Goal: Transaction & Acquisition: Purchase product/service

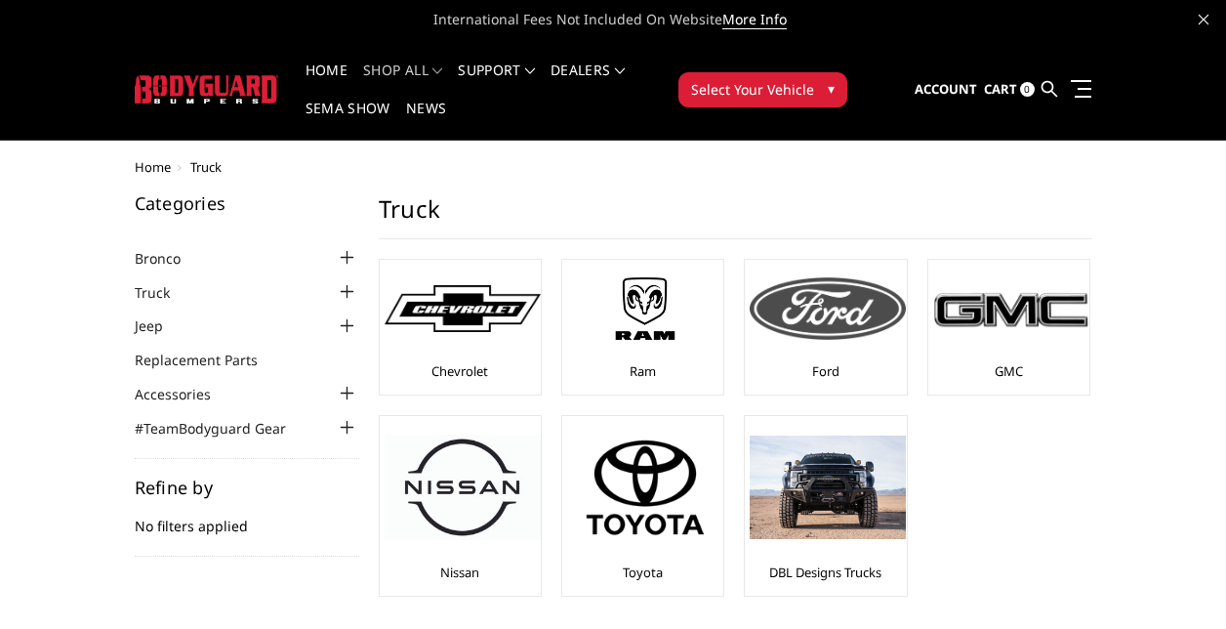
click at [841, 359] on div "Ford" at bounding box center [825, 327] width 151 height 125
click at [830, 373] on link "Ford" at bounding box center [825, 371] width 27 height 18
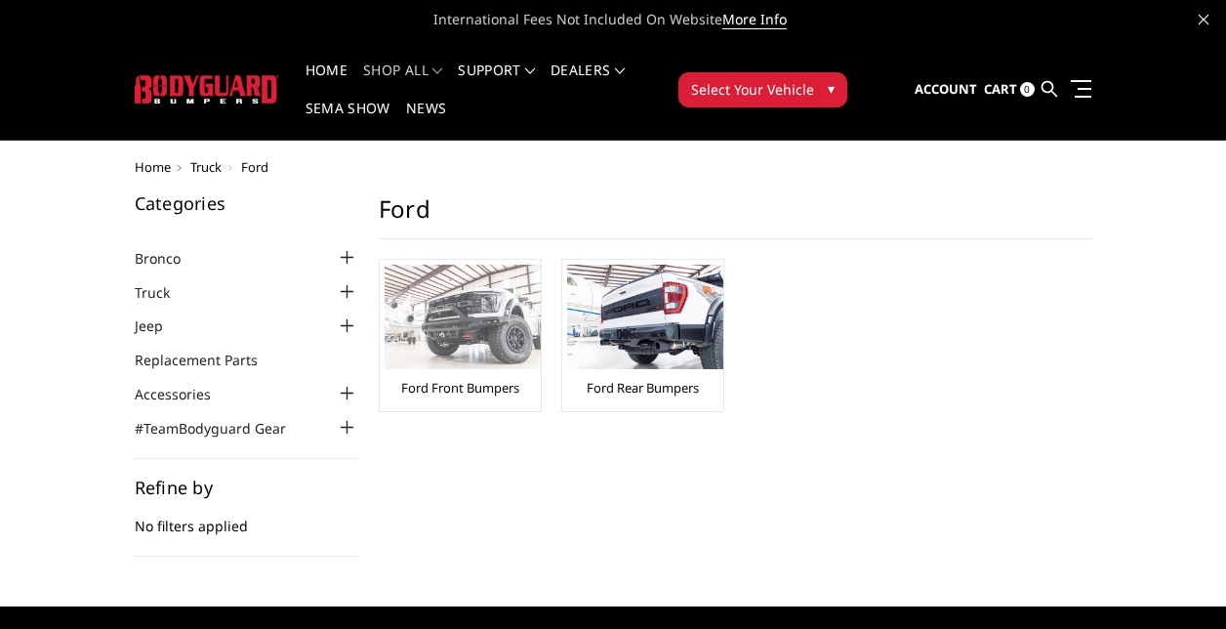
click at [455, 385] on link "Ford Front Bumpers" at bounding box center [460, 388] width 118 height 18
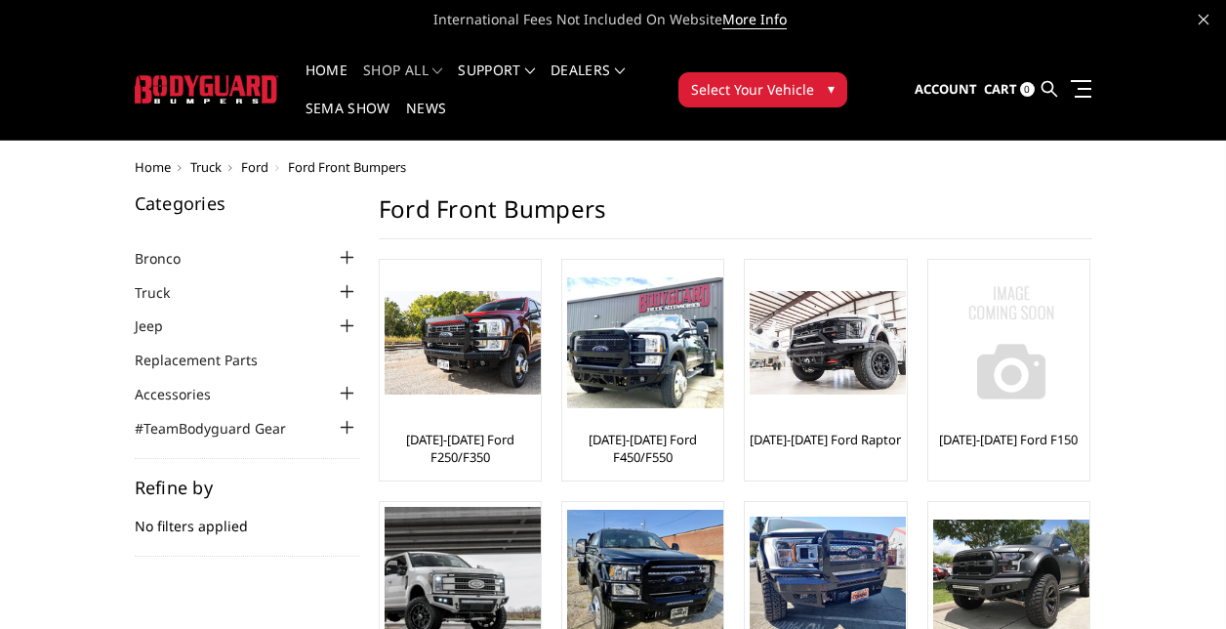
scroll to position [195, 0]
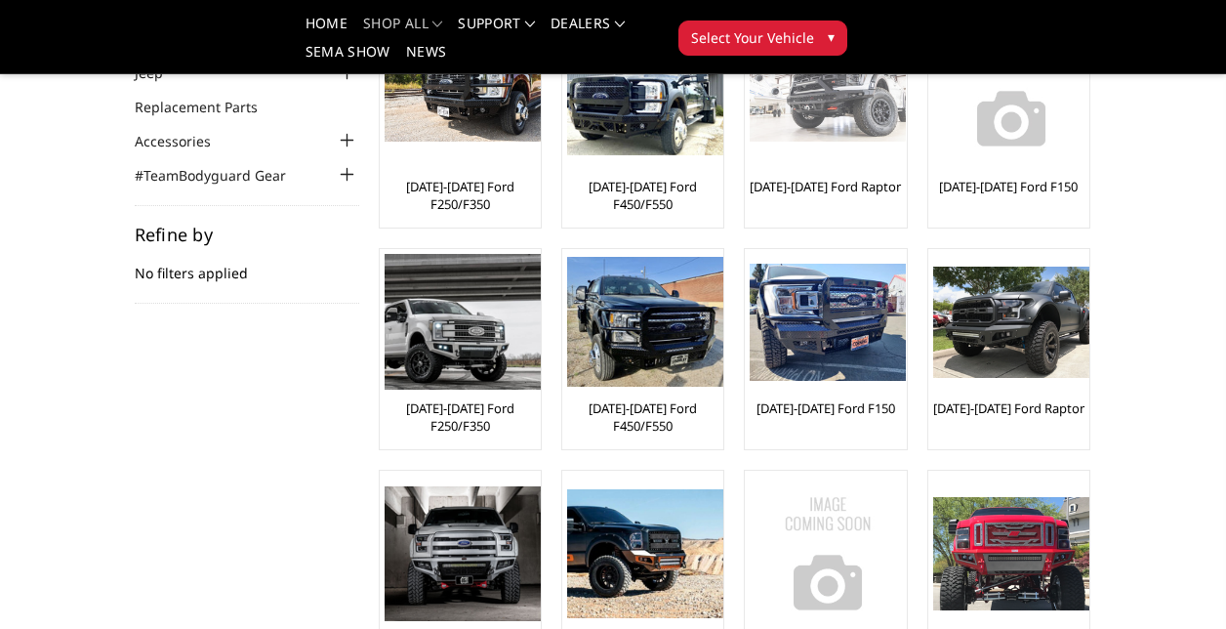
click at [836, 187] on link "[DATE]-[DATE] Ford Raptor" at bounding box center [825, 187] width 151 height 18
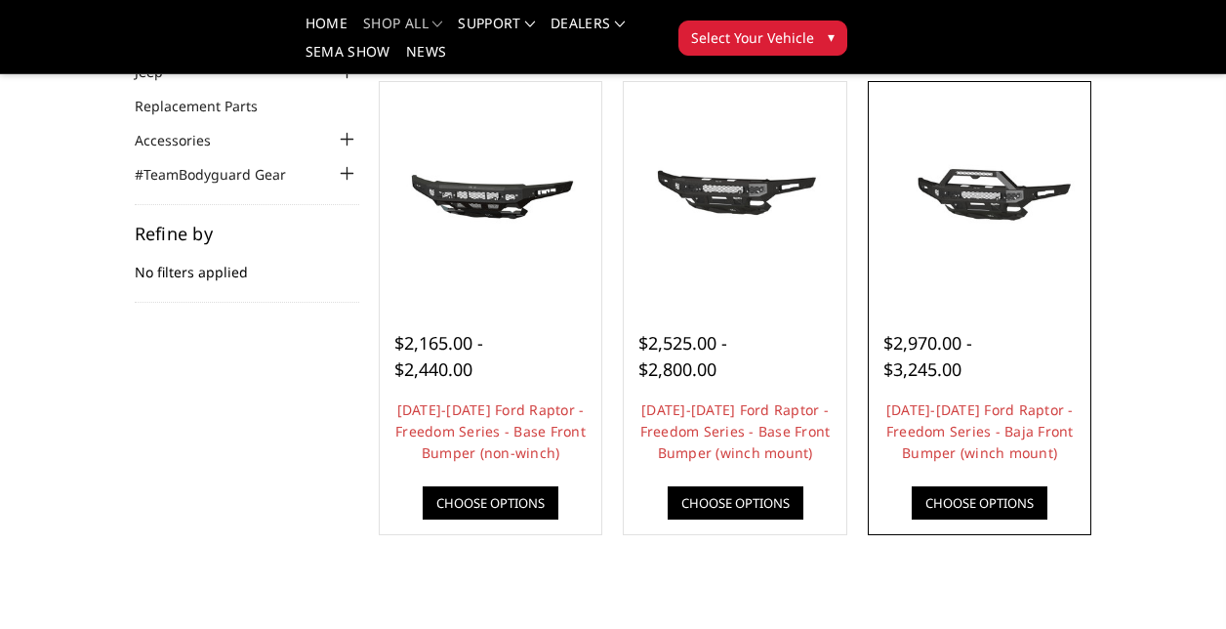
scroll to position [195, 0]
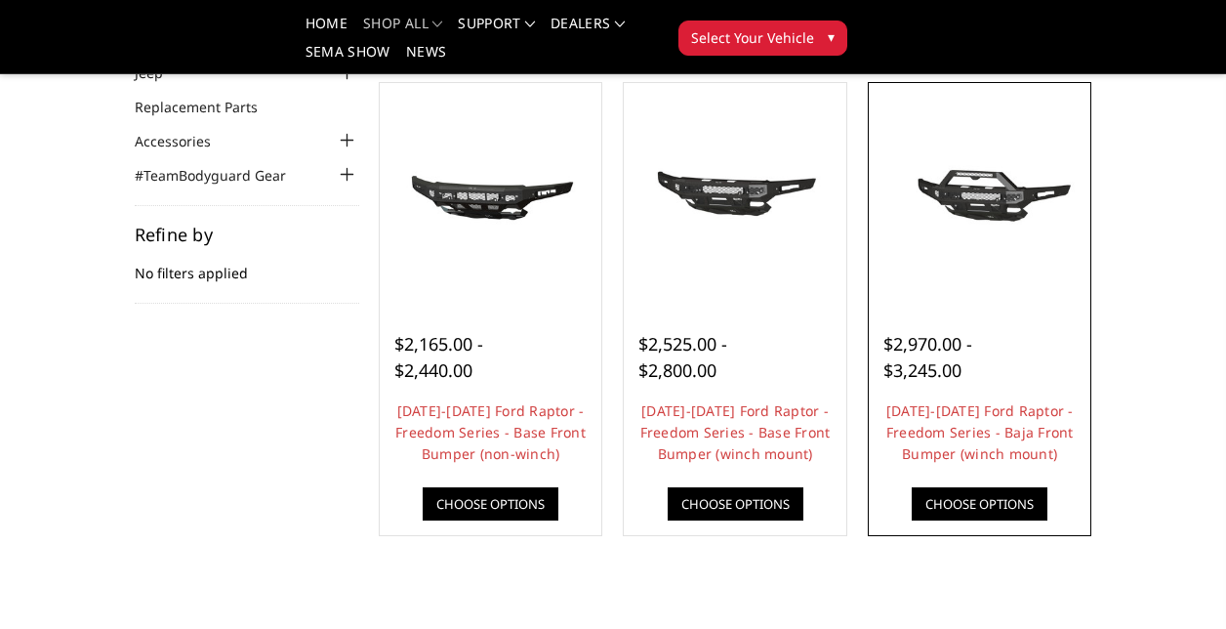
click at [940, 498] on link "Choose Options" at bounding box center [980, 503] width 136 height 33
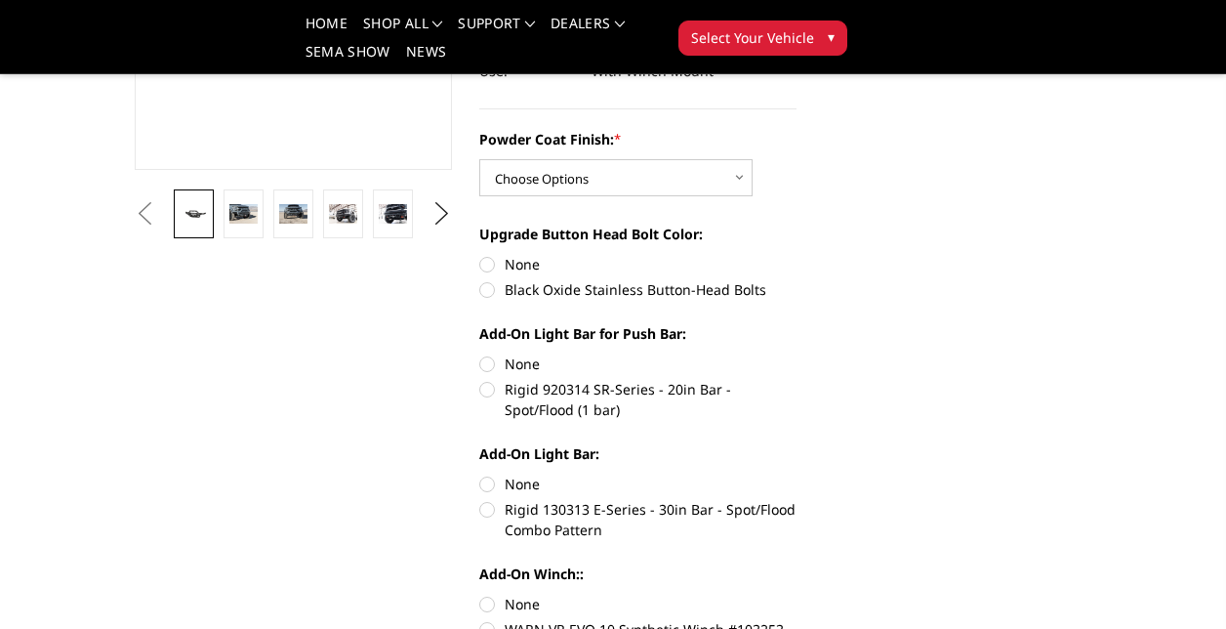
scroll to position [488, 0]
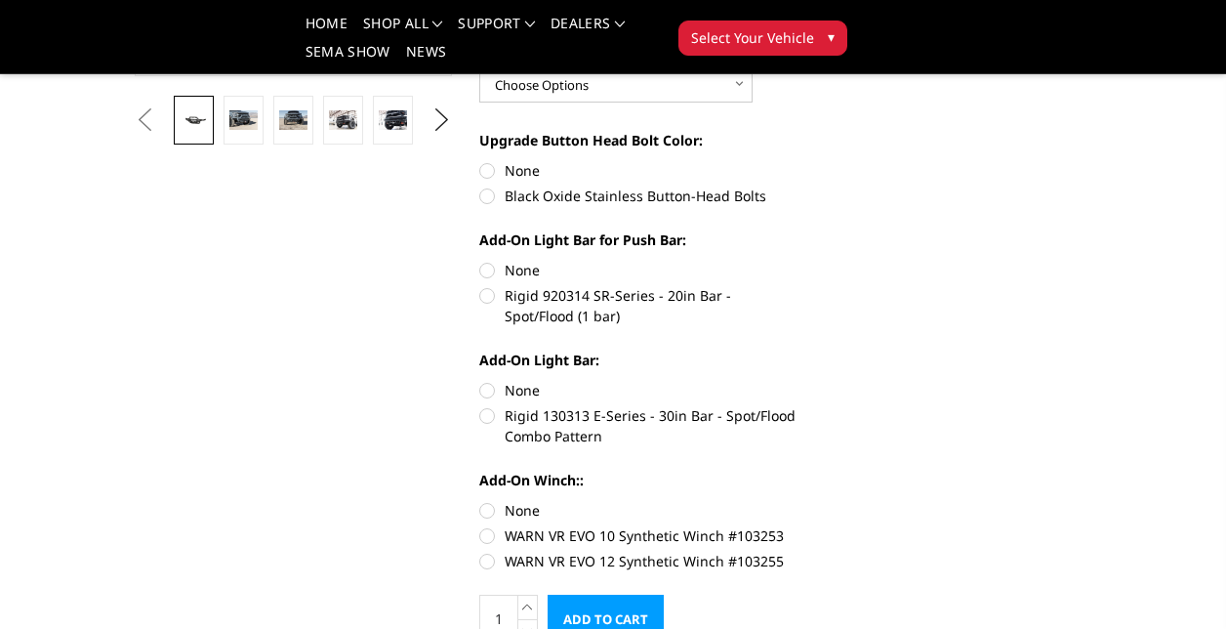
scroll to position [551, 0]
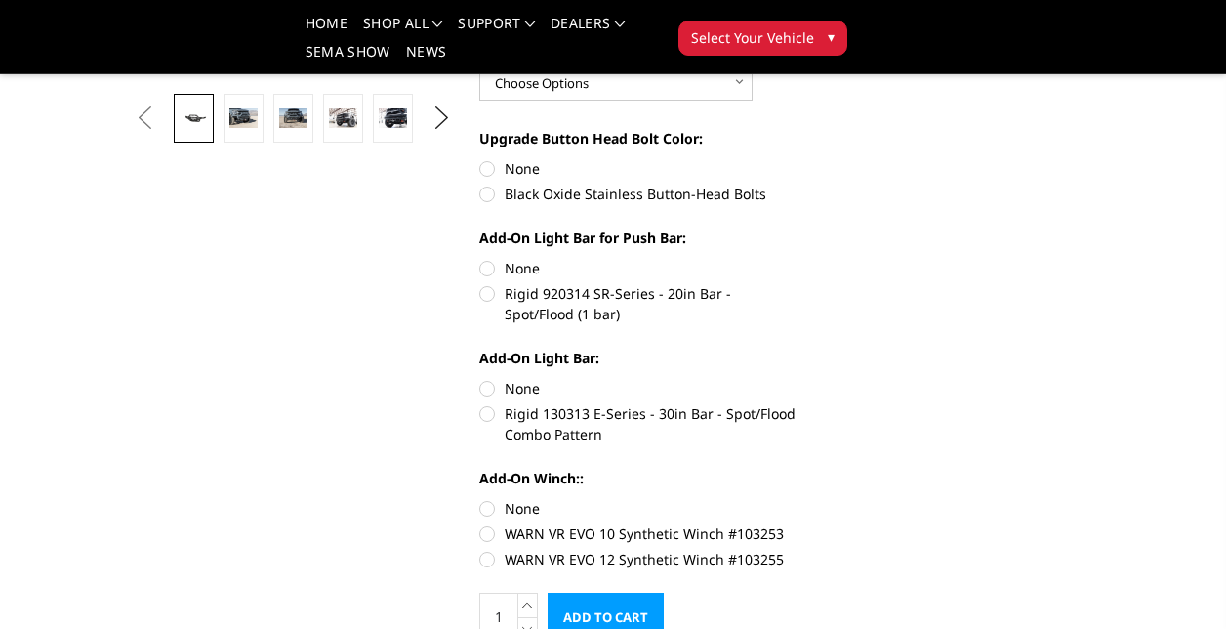
drag, startPoint x: 822, startPoint y: 408, endPoint x: 815, endPoint y: 424, distance: 17.1
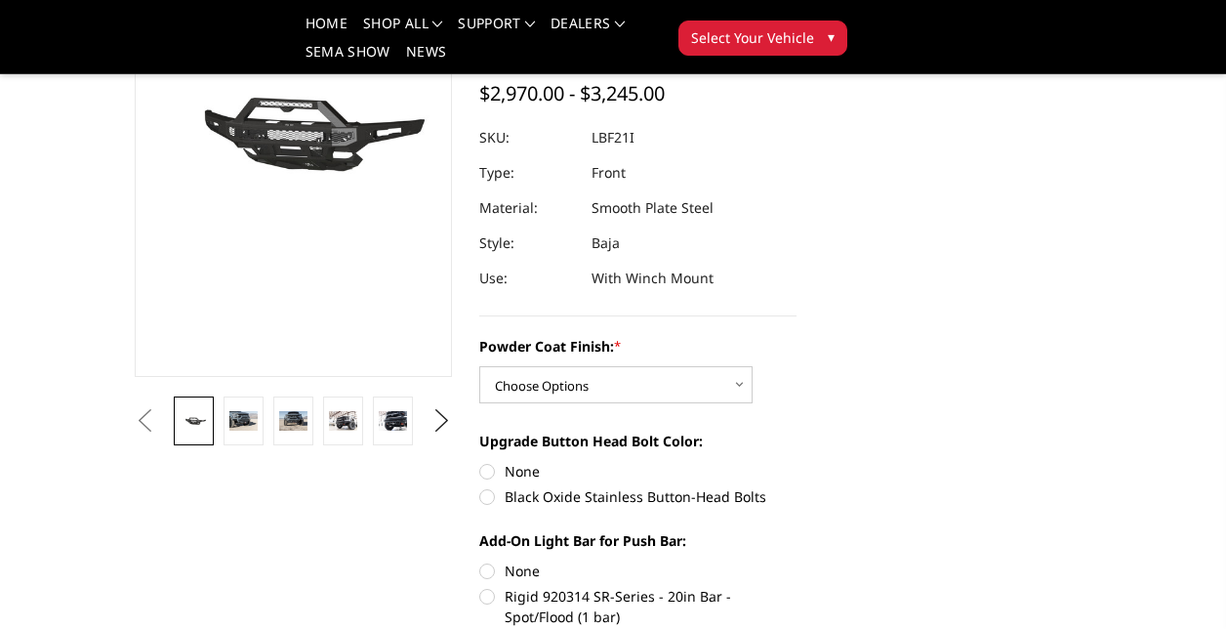
scroll to position [239, 0]
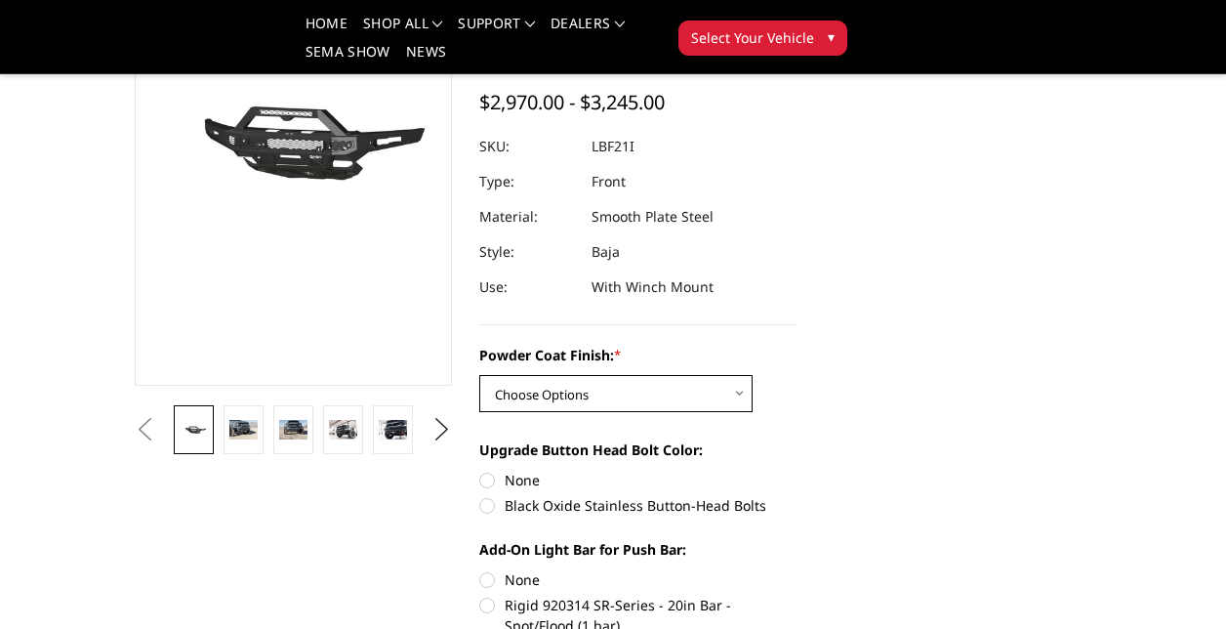
click at [682, 393] on select "Choose Options Bare Metal Texture Black Powder Coat" at bounding box center [615, 393] width 273 height 37
select select "2765"
click at [479, 375] on select "Choose Options Bare Metal Texture Black Powder Coat" at bounding box center [615, 393] width 273 height 37
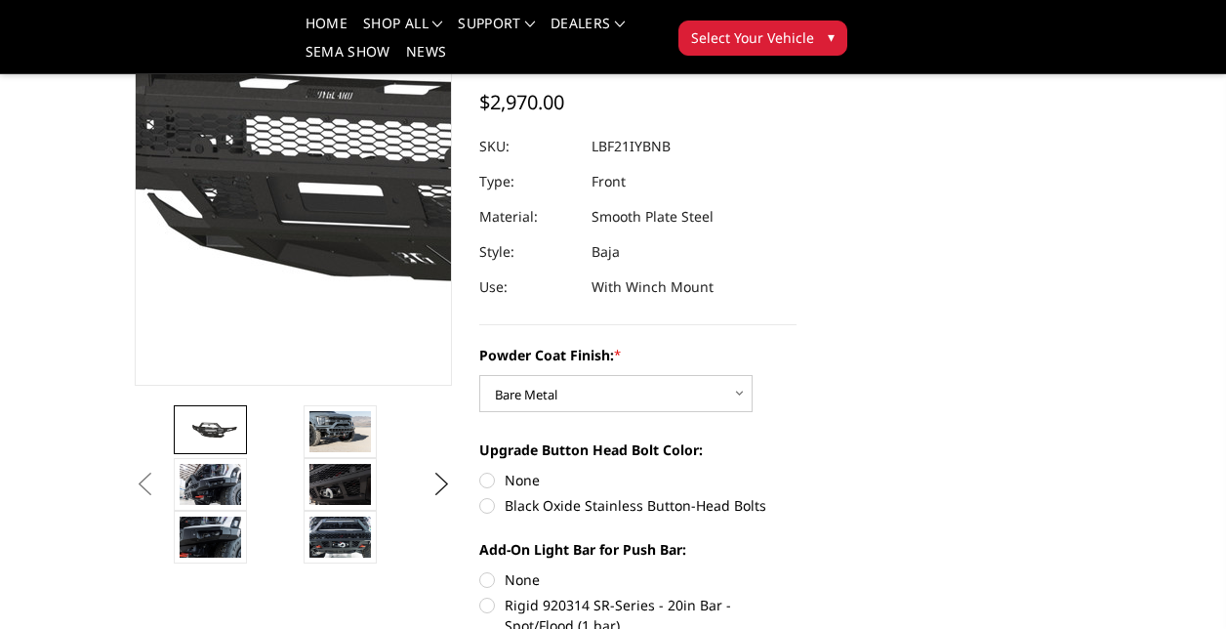
click at [278, 213] on img at bounding box center [353, 128] width 1250 height 585
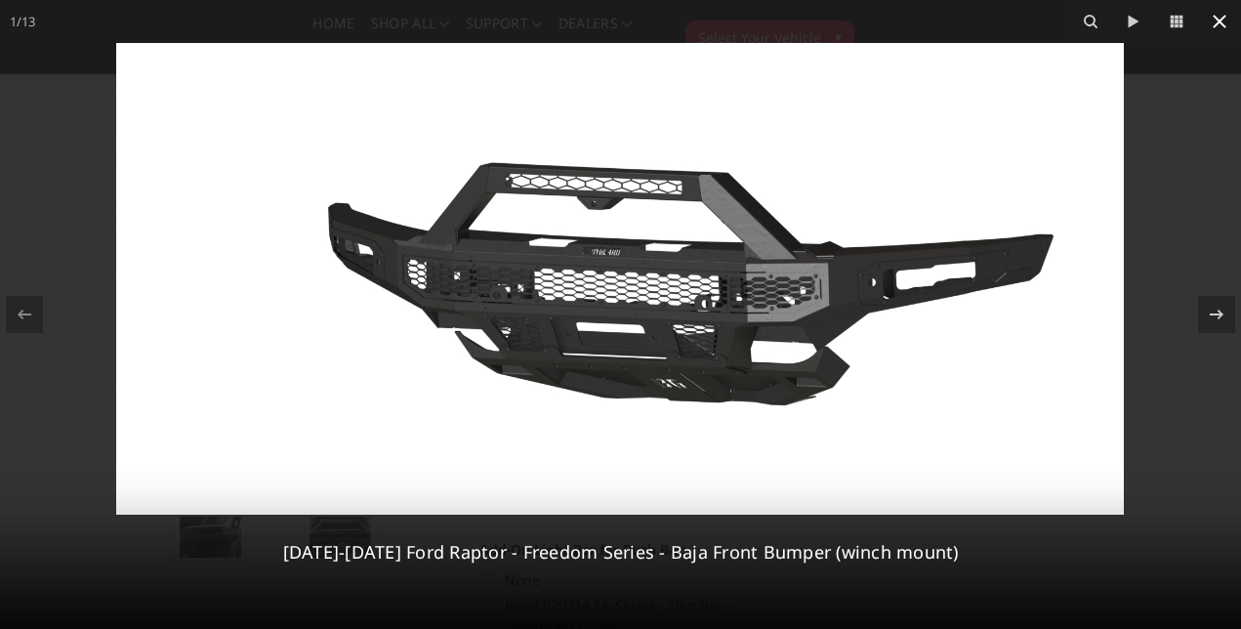
click at [1220, 20] on icon at bounding box center [1220, 22] width 14 height 14
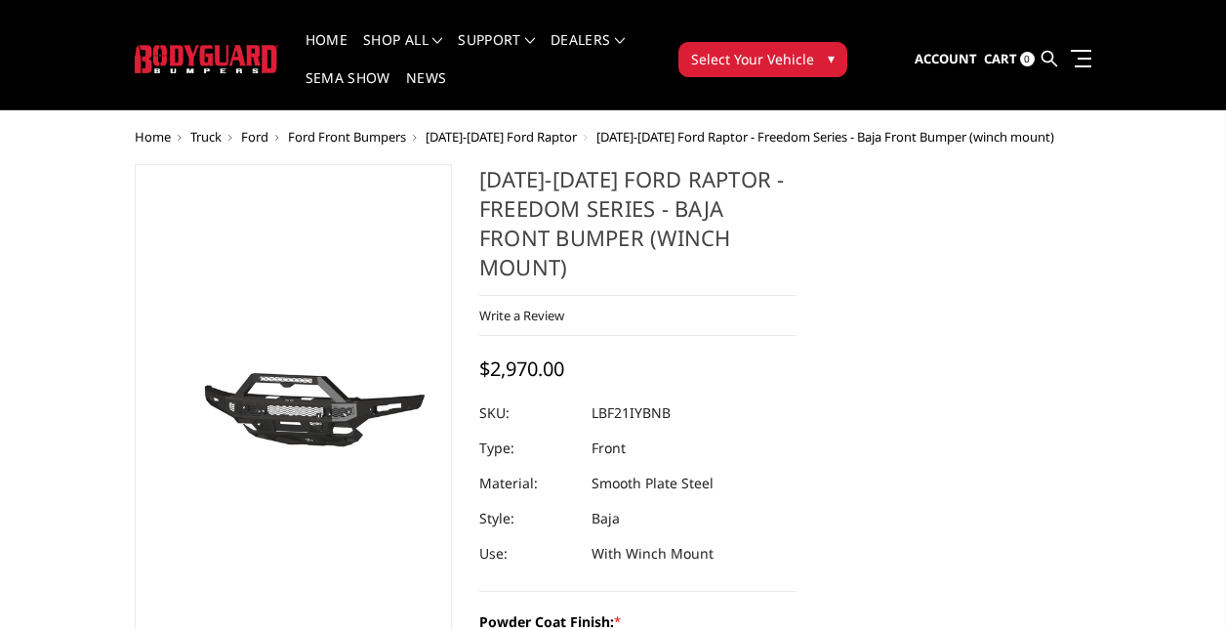
scroll to position [0, 0]
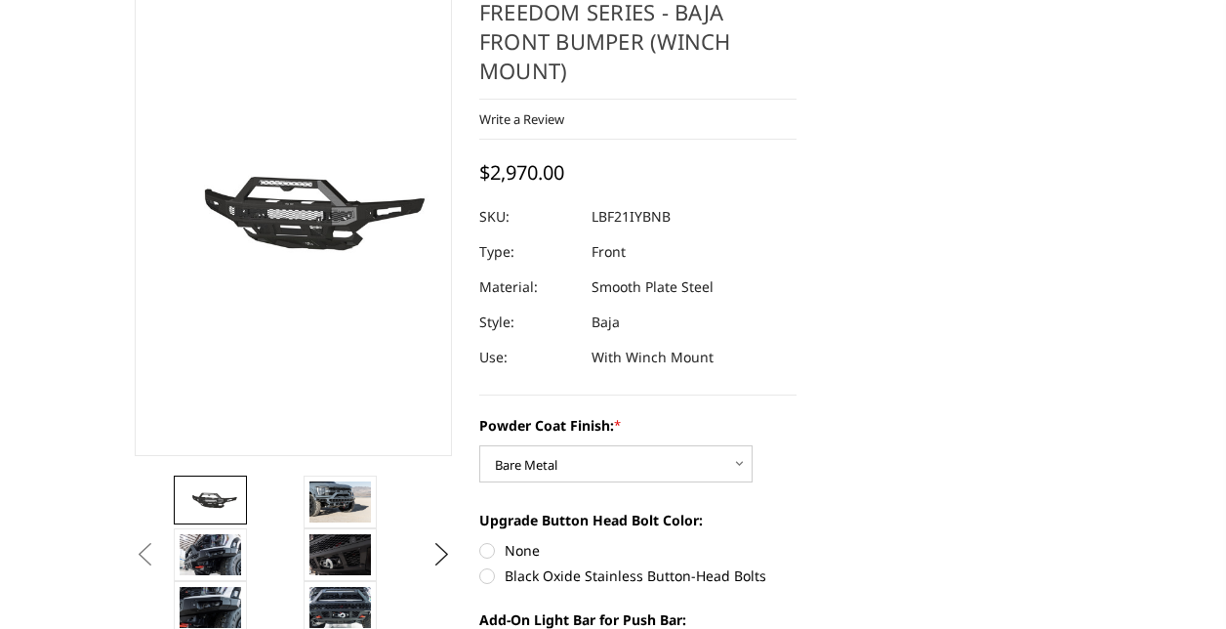
scroll to position [391, 0]
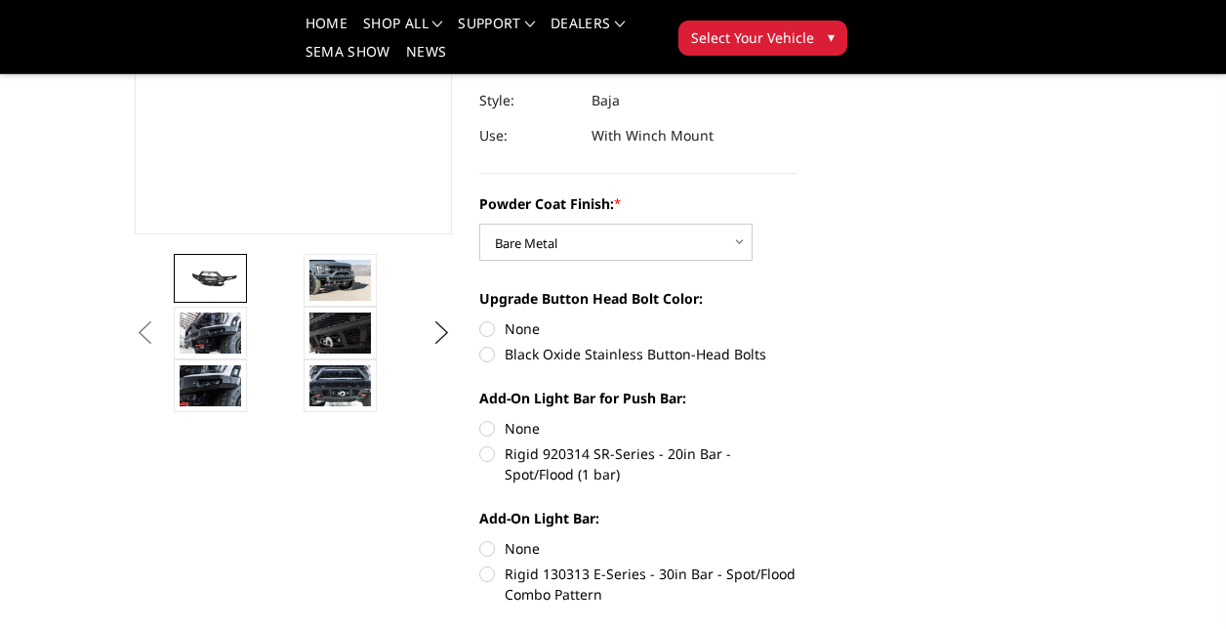
click at [485, 455] on label "Rigid 920314 SR-Series - 20in Bar - Spot/Flood (1 bar)" at bounding box center [637, 463] width 317 height 41
click at [797, 419] on input "Rigid 920314 SR-Series - 20in Bar - Spot/Flood (1 bar)" at bounding box center [797, 418] width 1 height 1
radio input "true"
click at [487, 569] on label "Rigid 130313 E-Series - 30in Bar - Spot/Flood Combo Pattern" at bounding box center [637, 583] width 317 height 41
click at [797, 539] on input "Rigid 130313 E-Series - 30in Bar - Spot/Flood Combo Pattern" at bounding box center [797, 538] width 1 height 1
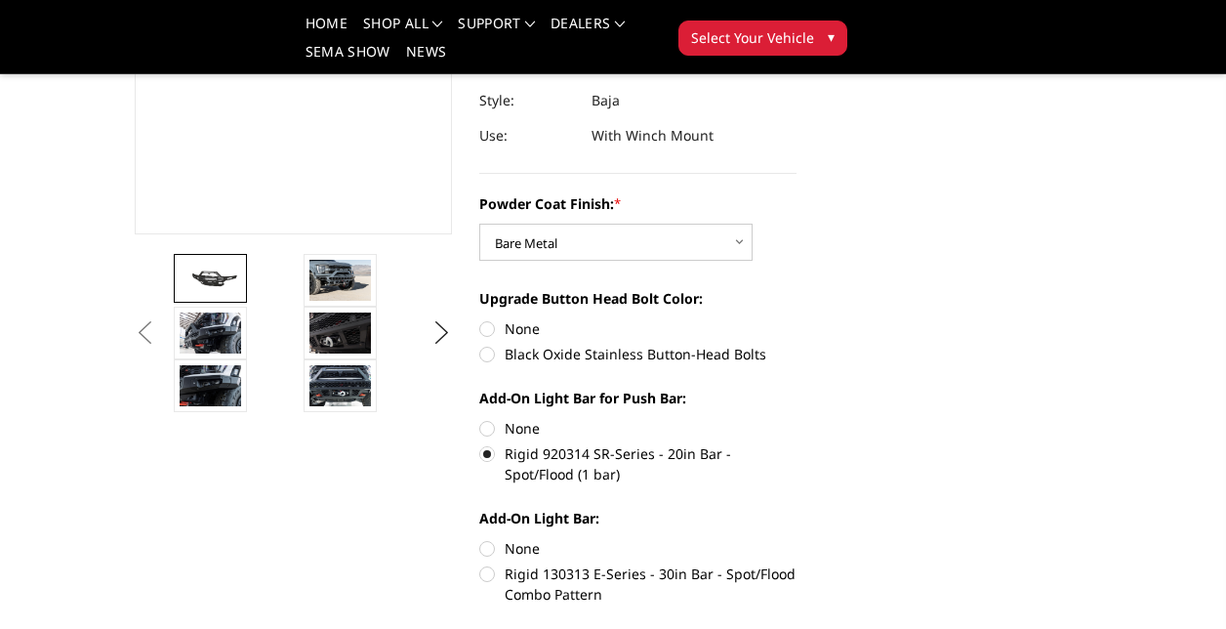
radio input "true"
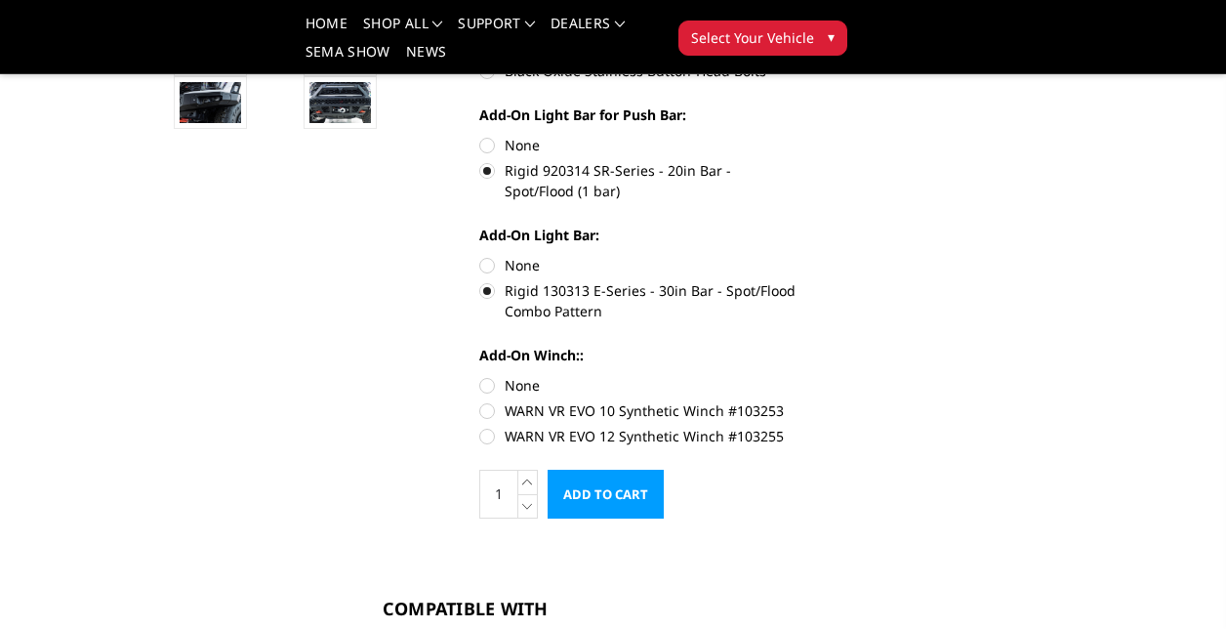
scroll to position [683, 0]
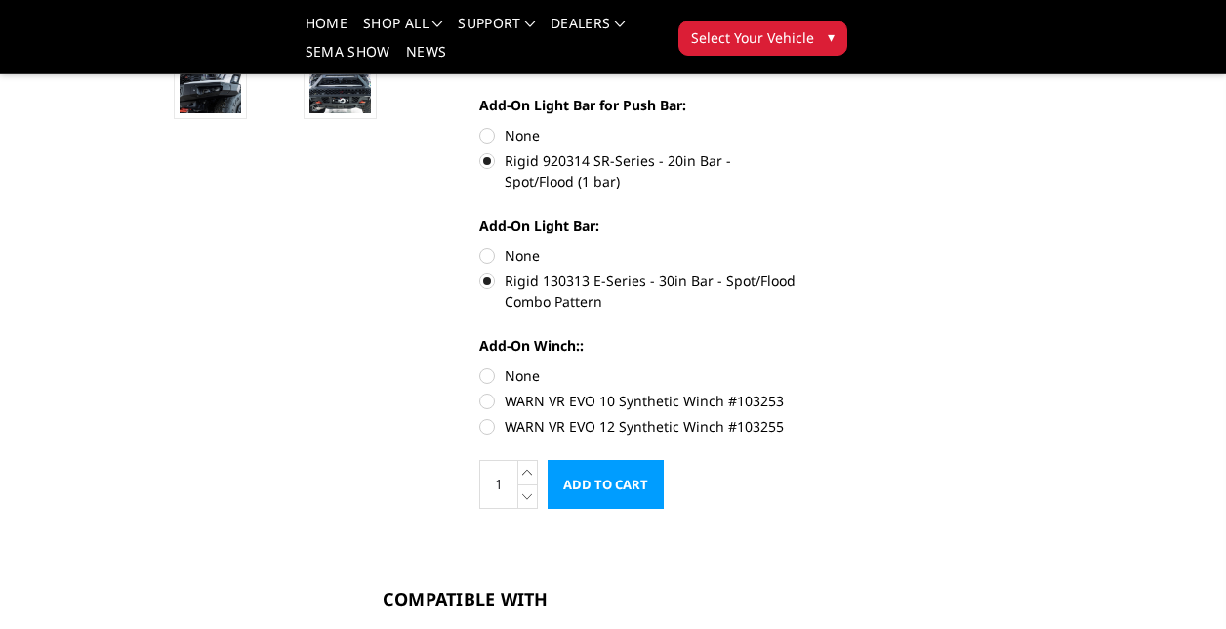
click at [486, 425] on label "WARN VR EVO 12 Synthetic Winch #103255" at bounding box center [637, 426] width 317 height 21
click at [797, 392] on input "WARN VR EVO 12 Synthetic Winch #103255" at bounding box center [797, 391] width 1 height 1
radio input "true"
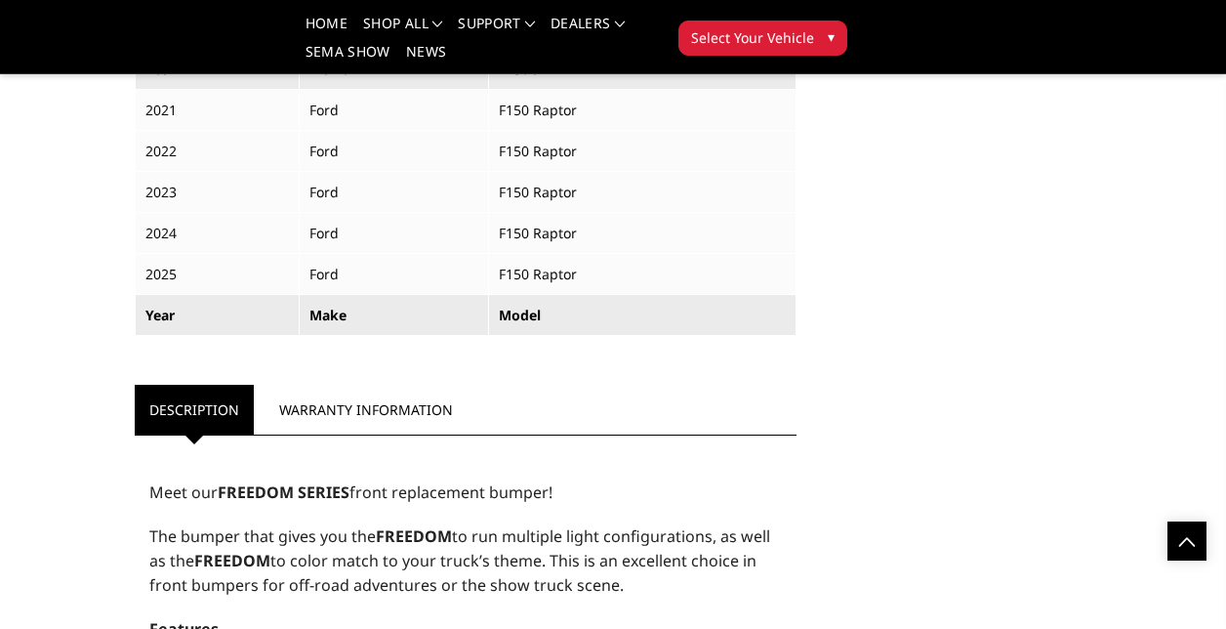
scroll to position [962, 0]
